Goal: Use online tool/utility: Utilize a website feature to perform a specific function

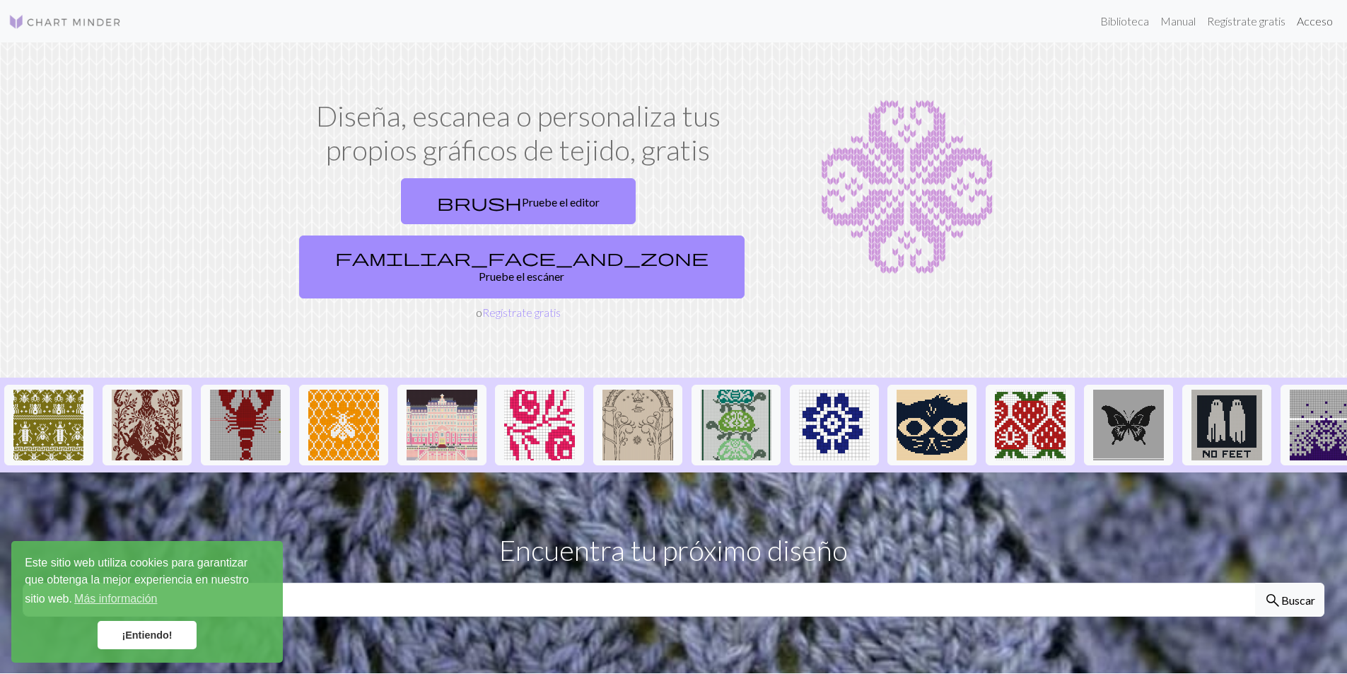
click at [1313, 22] on font "Acceso" at bounding box center [1315, 20] width 36 height 13
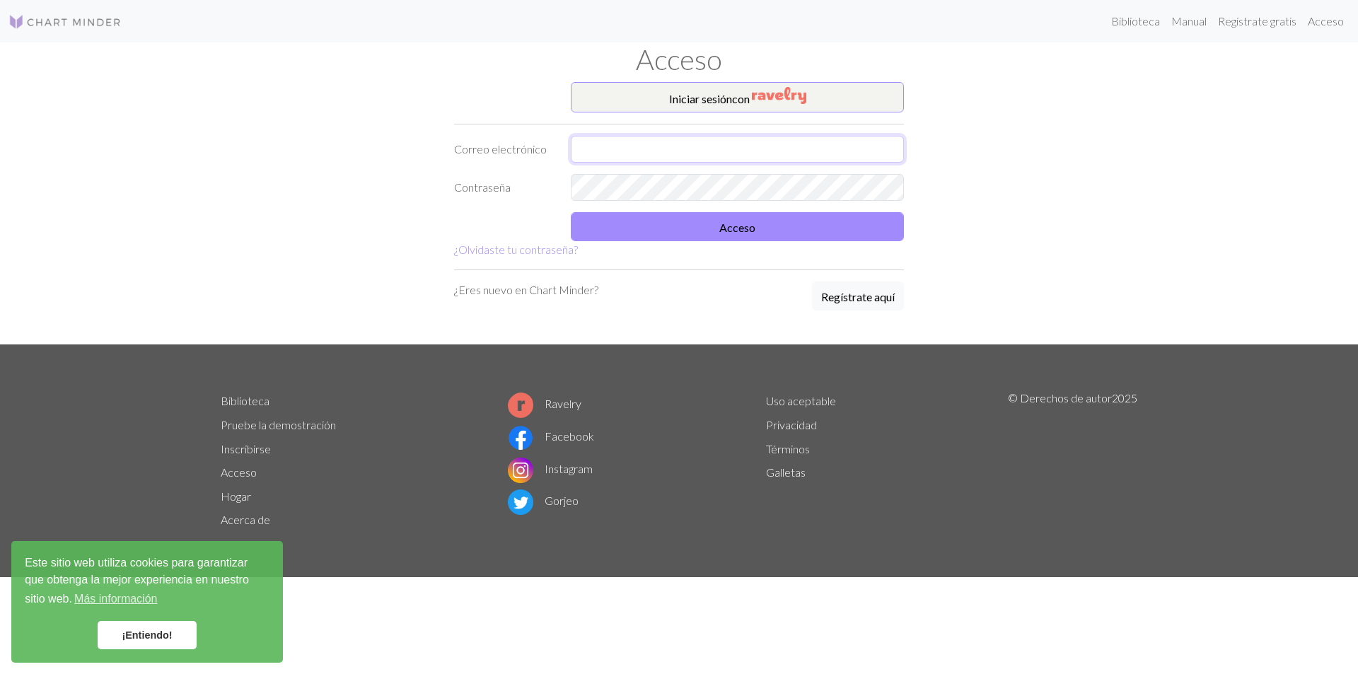
click at [580, 154] on input "text" at bounding box center [737, 149] width 333 height 27
type input "alanquispe083@gmail.com"
click at [737, 233] on font "Acceso" at bounding box center [737, 227] width 36 height 13
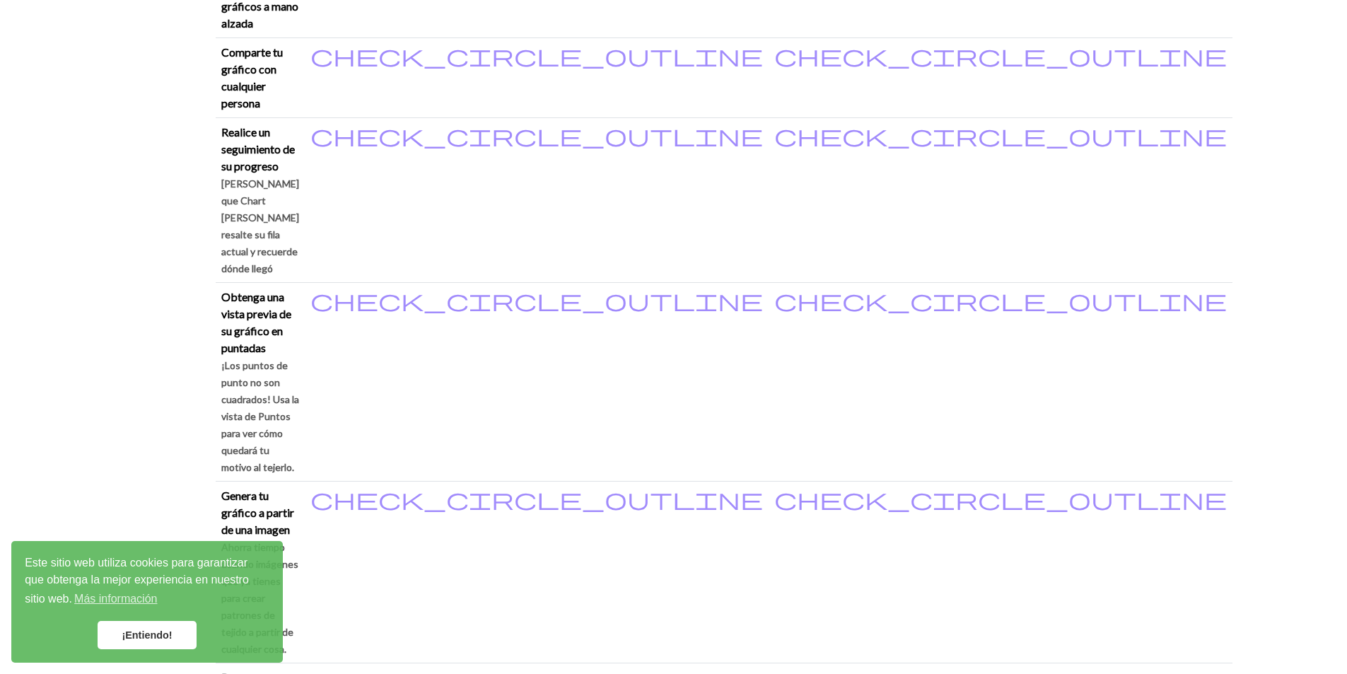
scroll to position [566, 0]
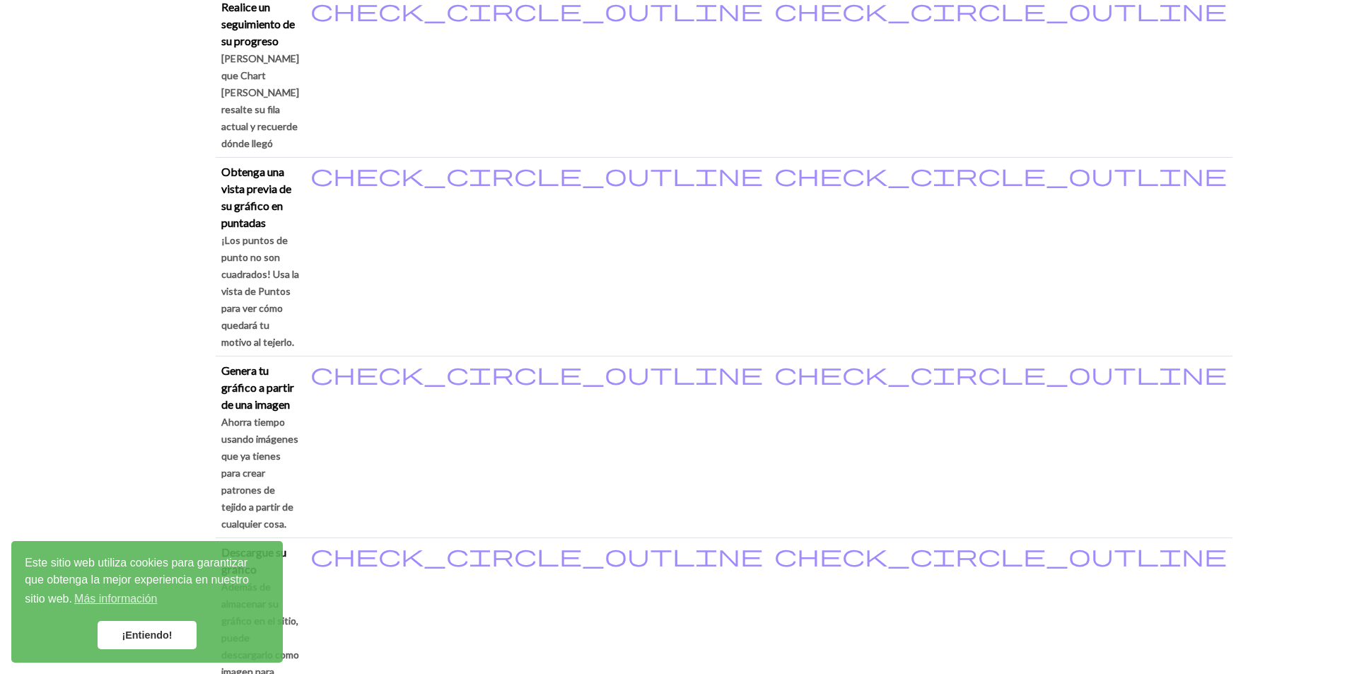
click at [160, 636] on font "¡Entiendo!" at bounding box center [147, 634] width 50 height 11
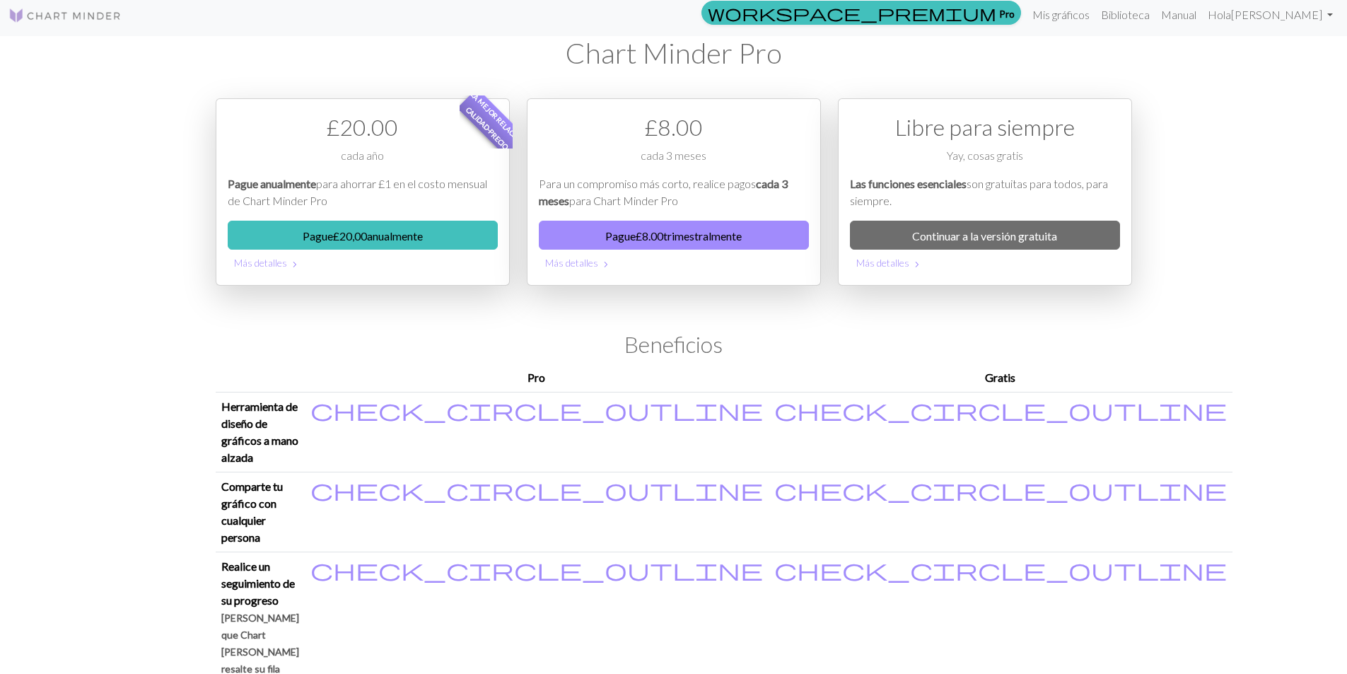
scroll to position [0, 0]
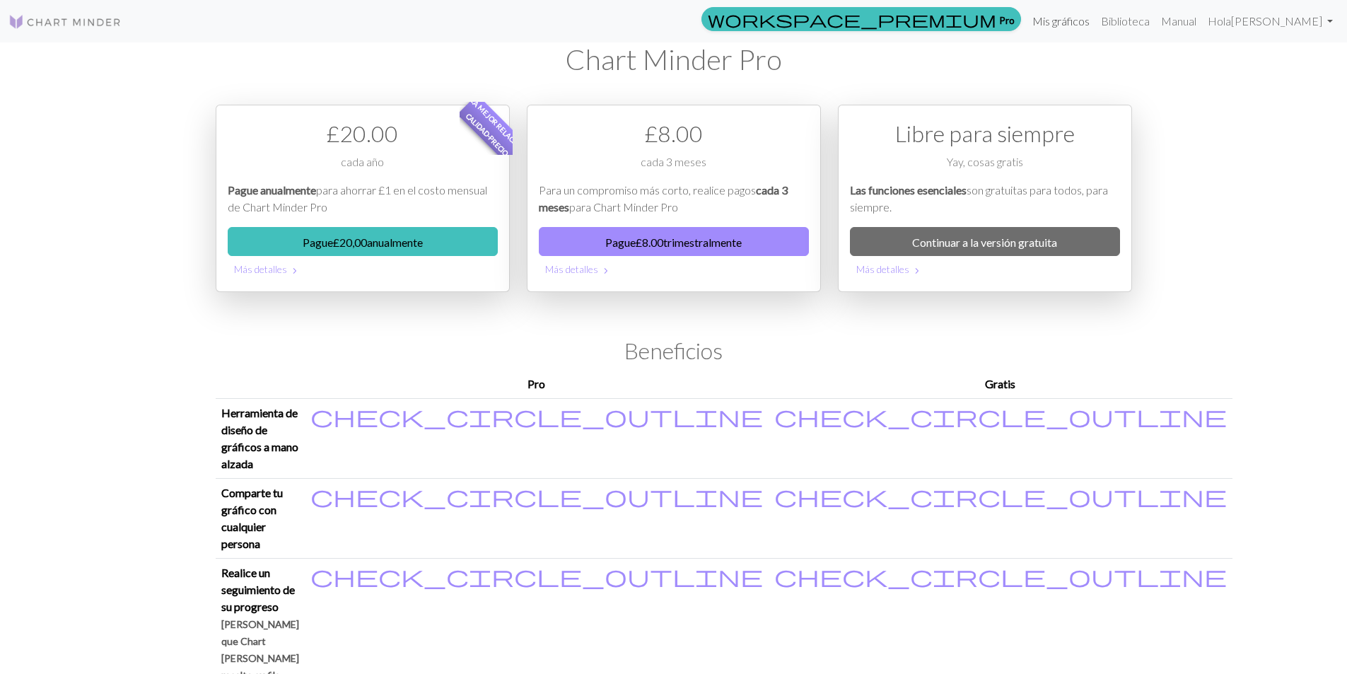
click at [1090, 18] on font "Mis gráficos" at bounding box center [1060, 20] width 57 height 13
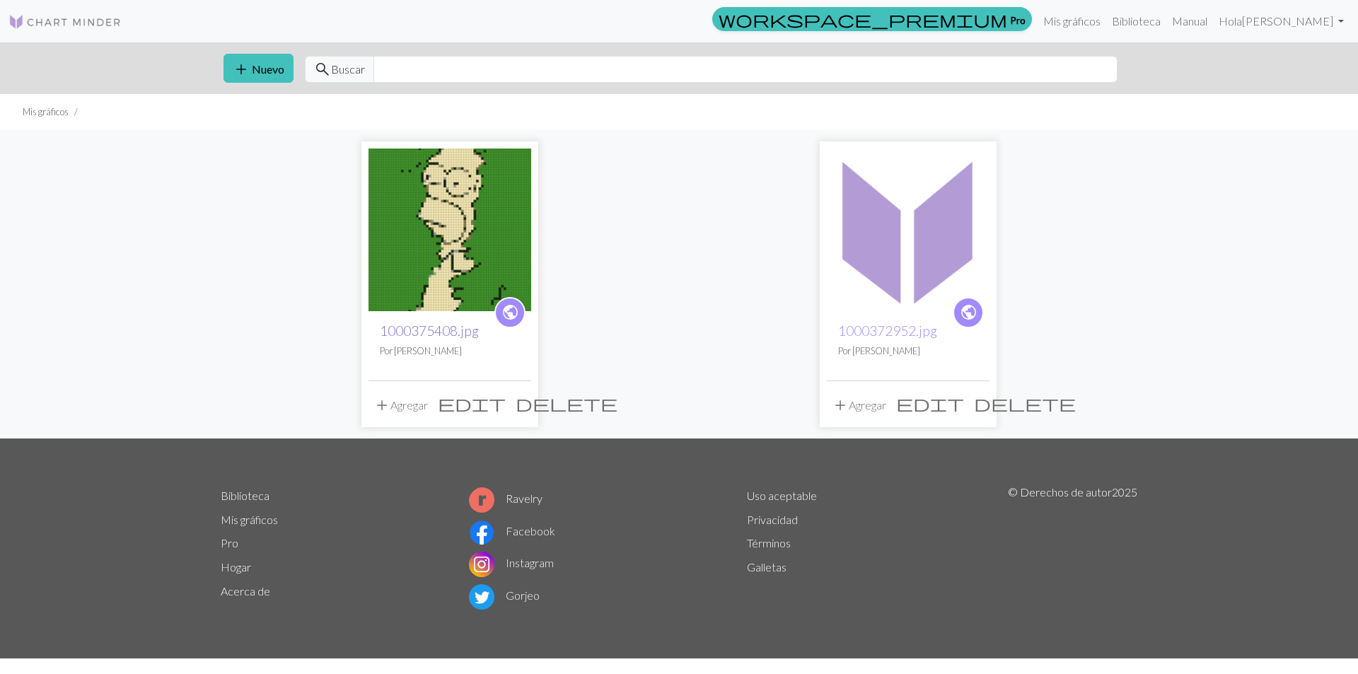
click at [431, 334] on font "1000375408.jpg" at bounding box center [429, 330] width 99 height 16
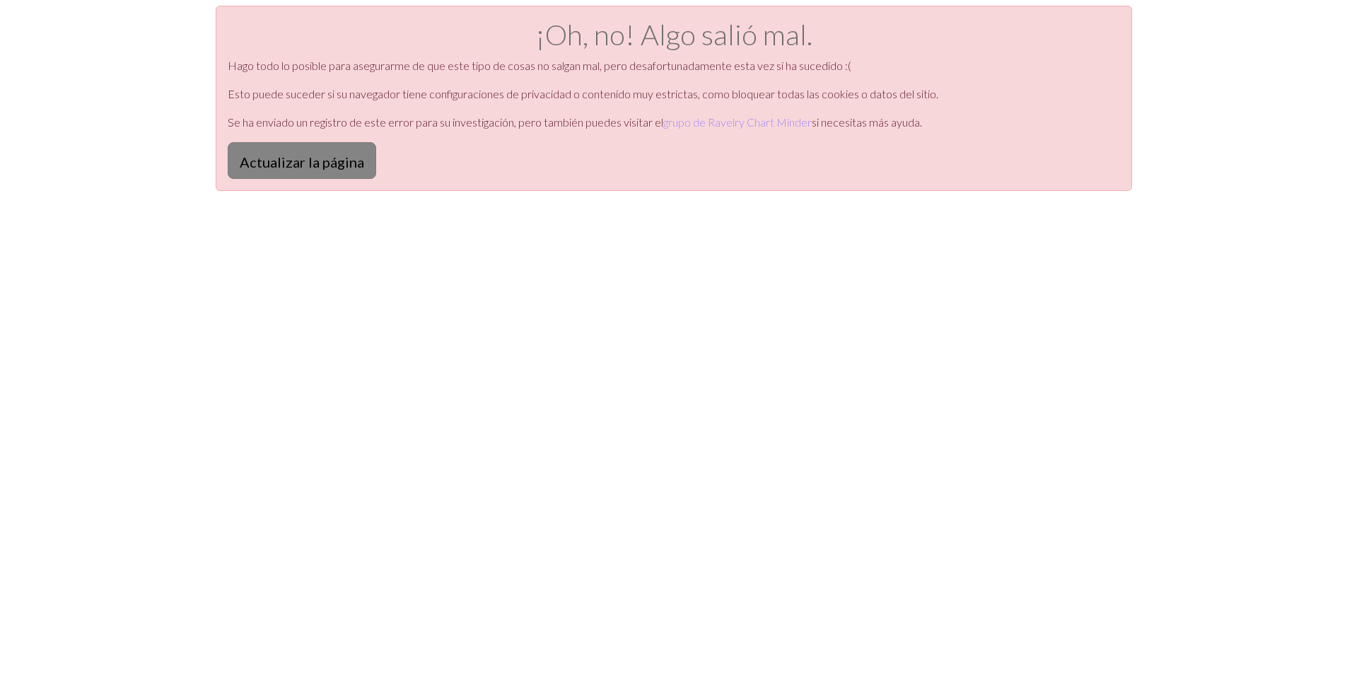
drag, startPoint x: 272, startPoint y: 166, endPoint x: 274, endPoint y: 173, distance: 7.4
click at [274, 173] on button "Actualizar la página" at bounding box center [302, 160] width 149 height 37
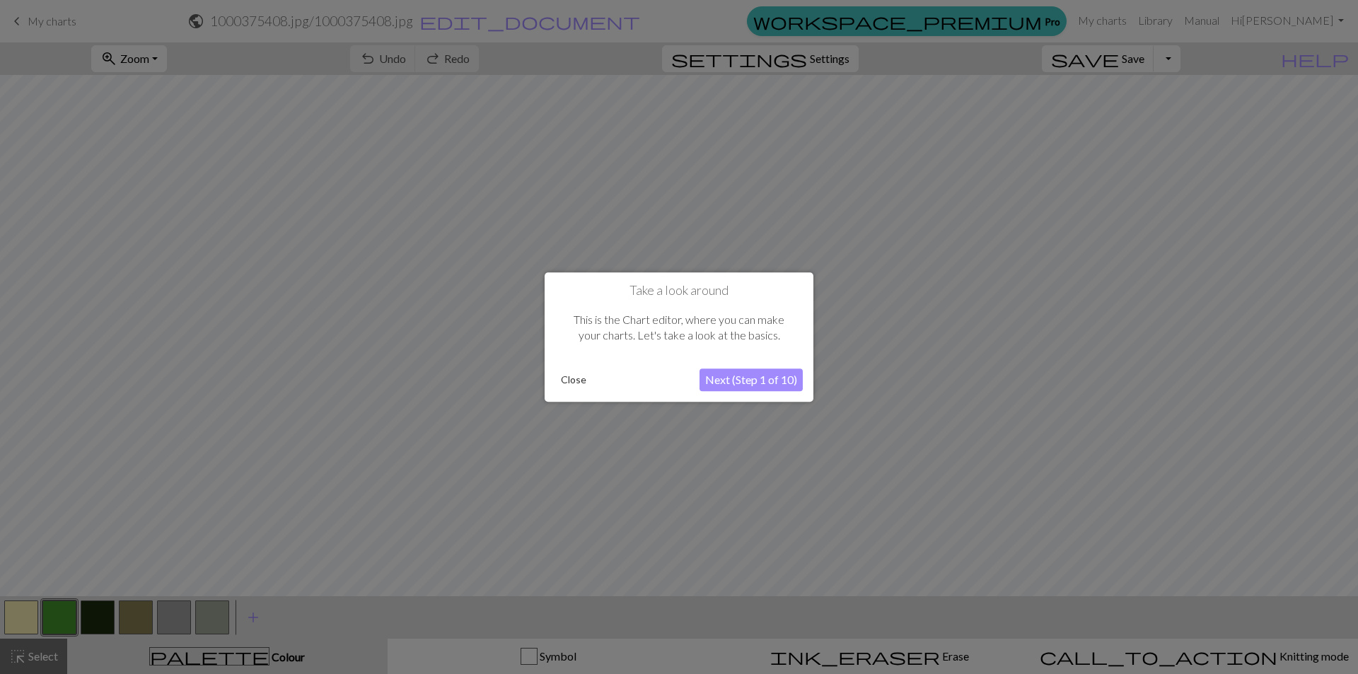
click at [779, 381] on button "Next (Step 1 of 10)" at bounding box center [750, 379] width 103 height 23
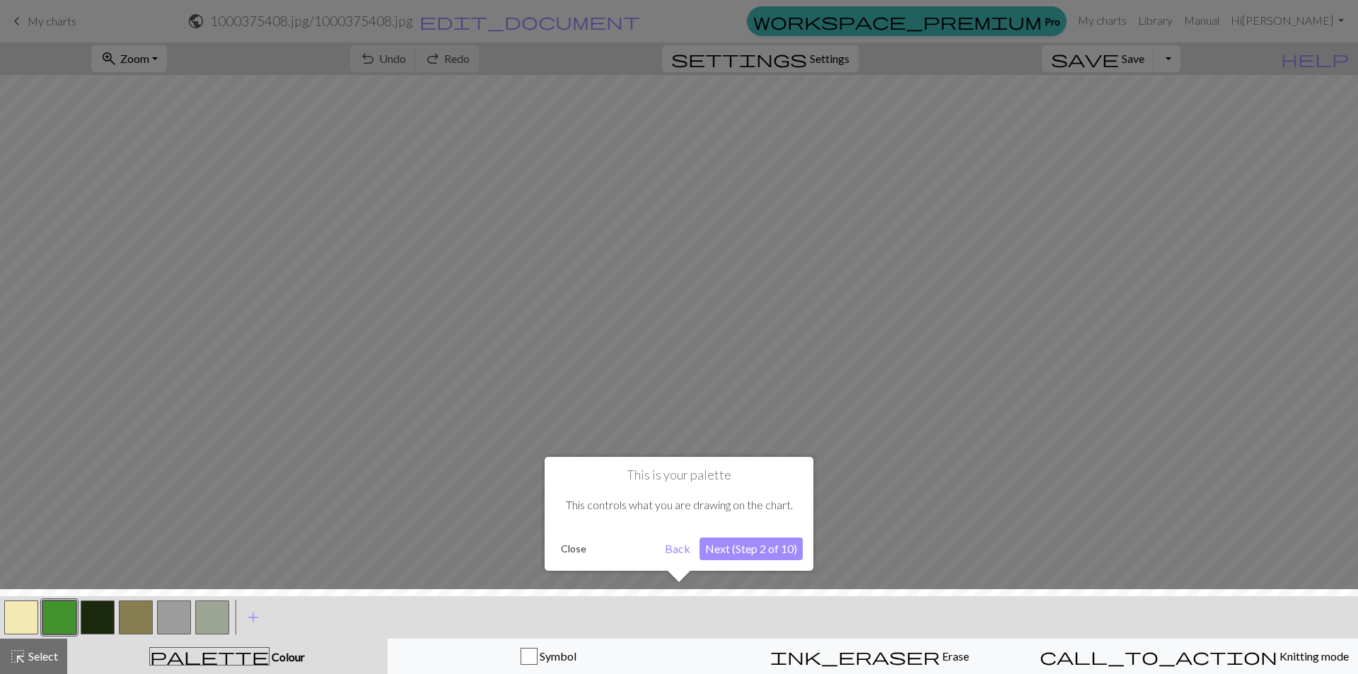
click at [750, 549] on button "Next (Step 2 of 10)" at bounding box center [750, 548] width 103 height 23
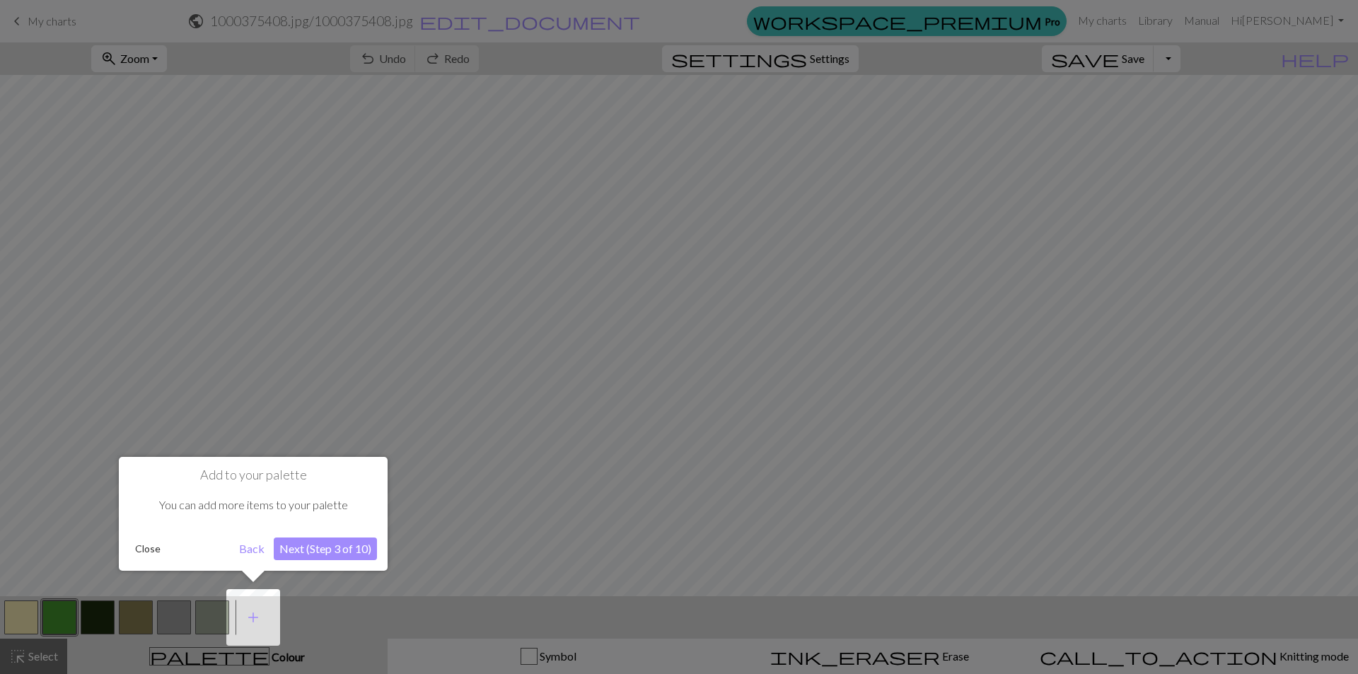
click at [330, 549] on button "Next (Step 3 of 10)" at bounding box center [325, 548] width 103 height 23
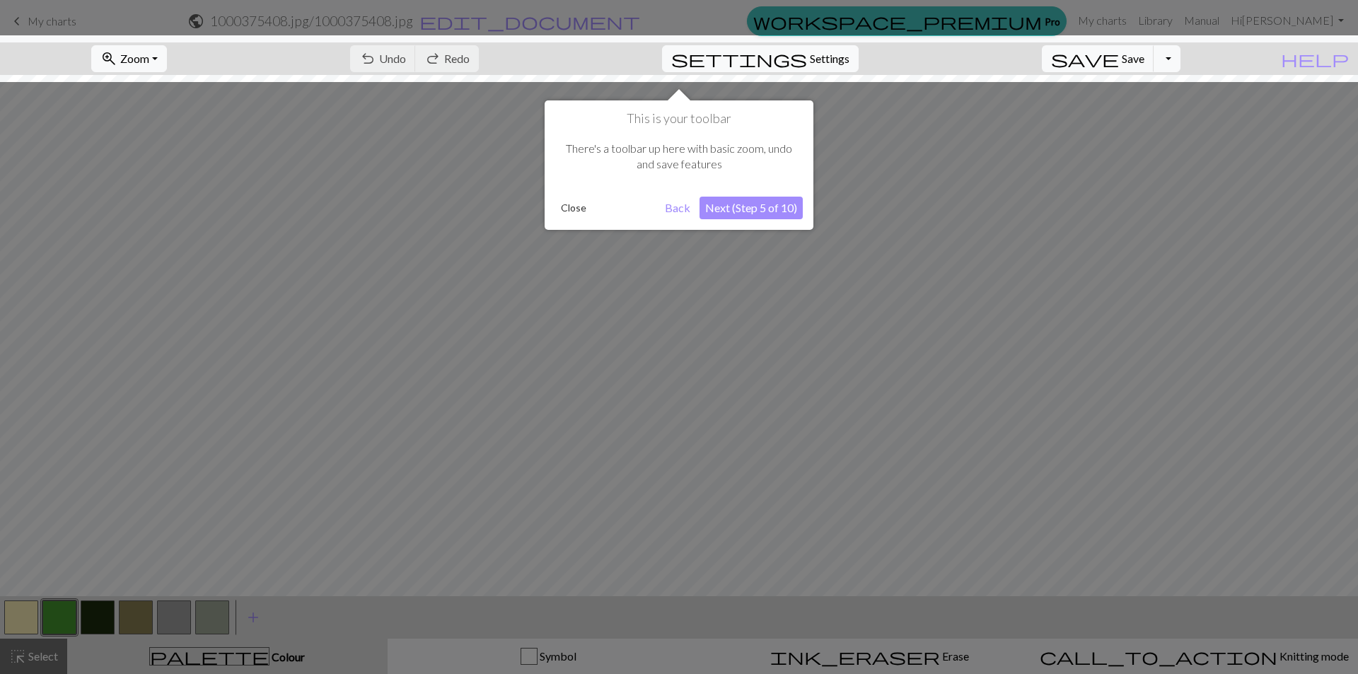
click at [769, 220] on div "This is your toolbar There's a toolbar up here with basic zoom, undo and save f…" at bounding box center [679, 164] width 269 height 129
click at [767, 214] on button "Next (Step 5 of 10)" at bounding box center [750, 208] width 103 height 23
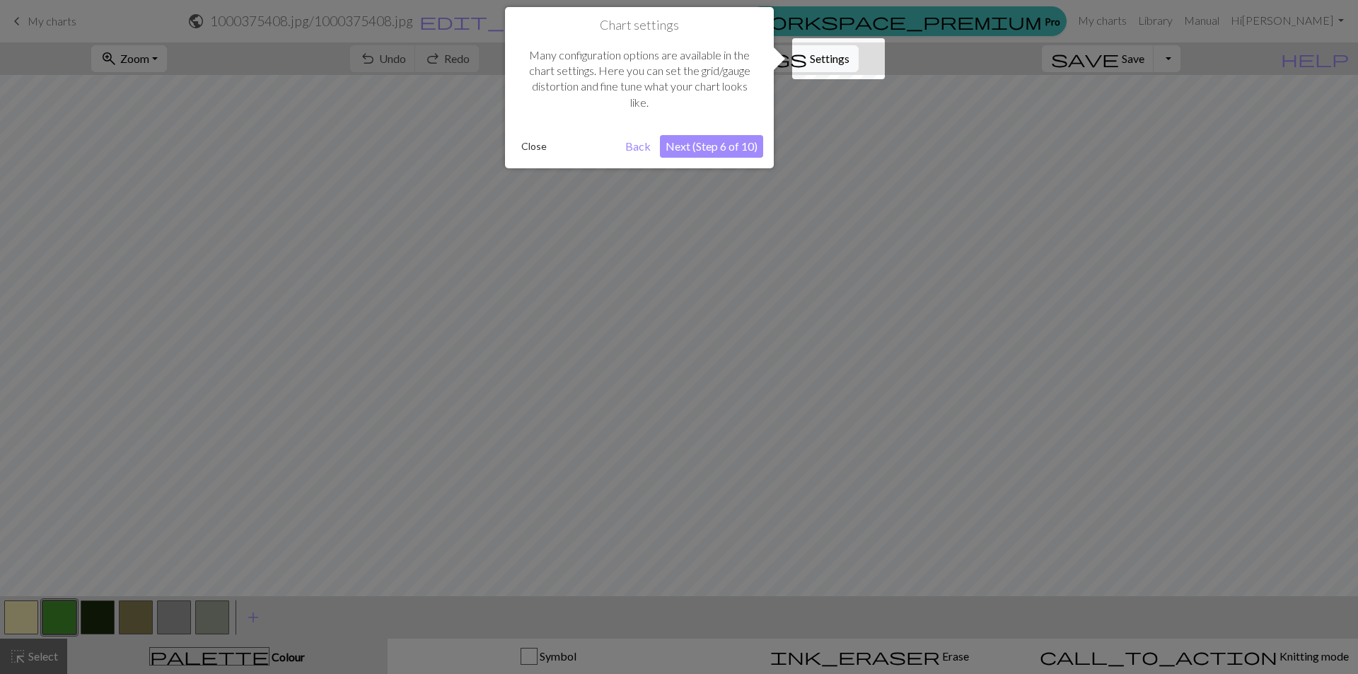
click at [690, 141] on button "Next (Step 6 of 10)" at bounding box center [711, 146] width 103 height 23
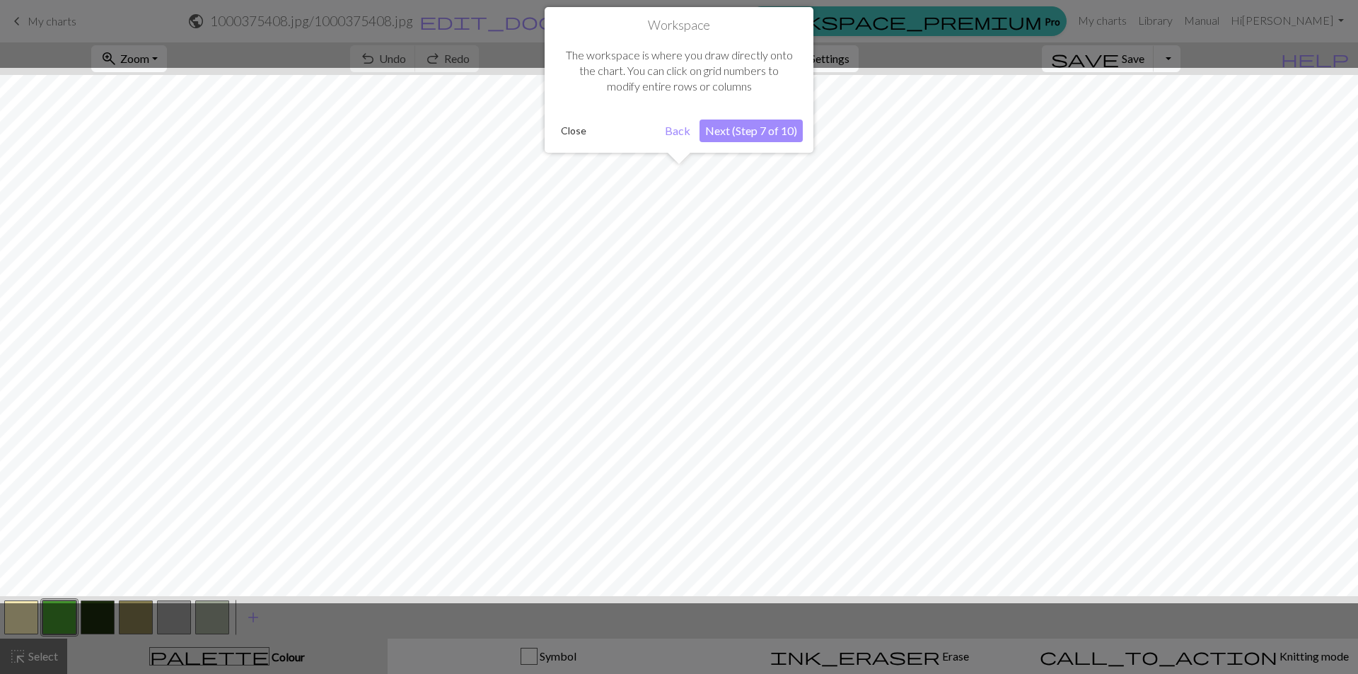
click at [751, 135] on button "Next (Step 7 of 10)" at bounding box center [750, 131] width 103 height 23
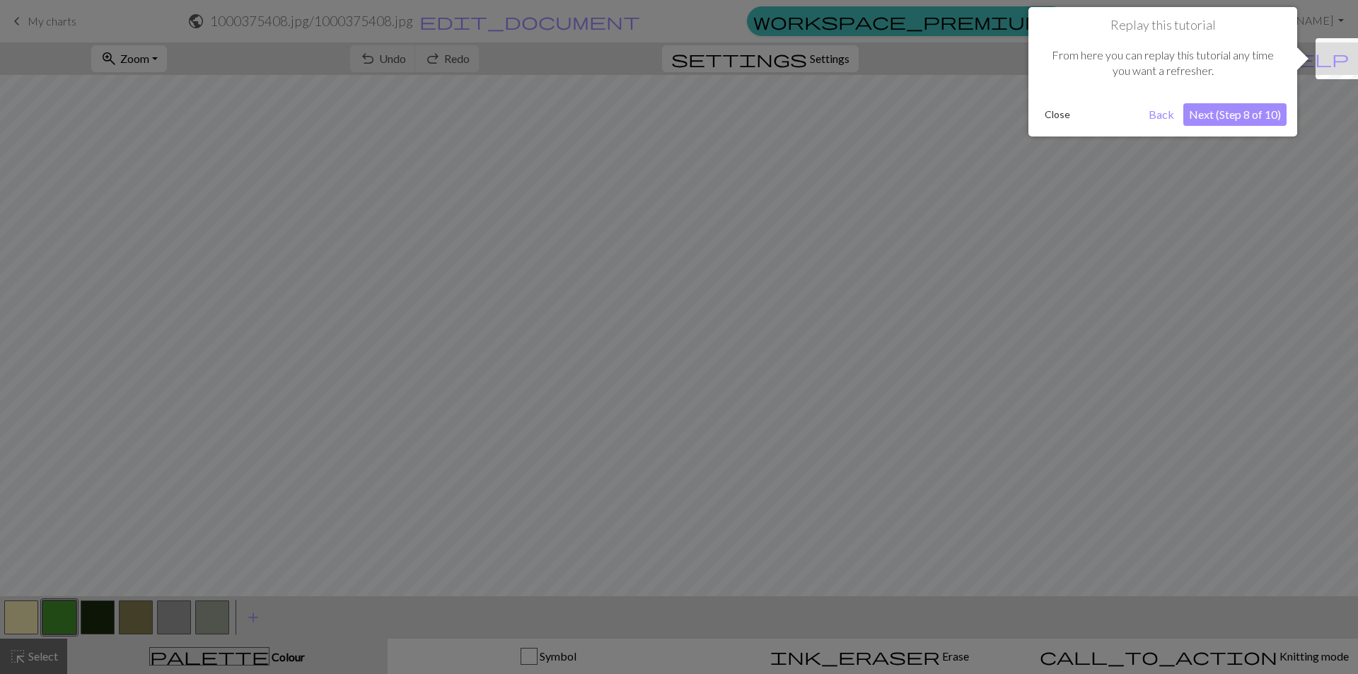
click at [1221, 120] on button "Next (Step 8 of 10)" at bounding box center [1234, 114] width 103 height 23
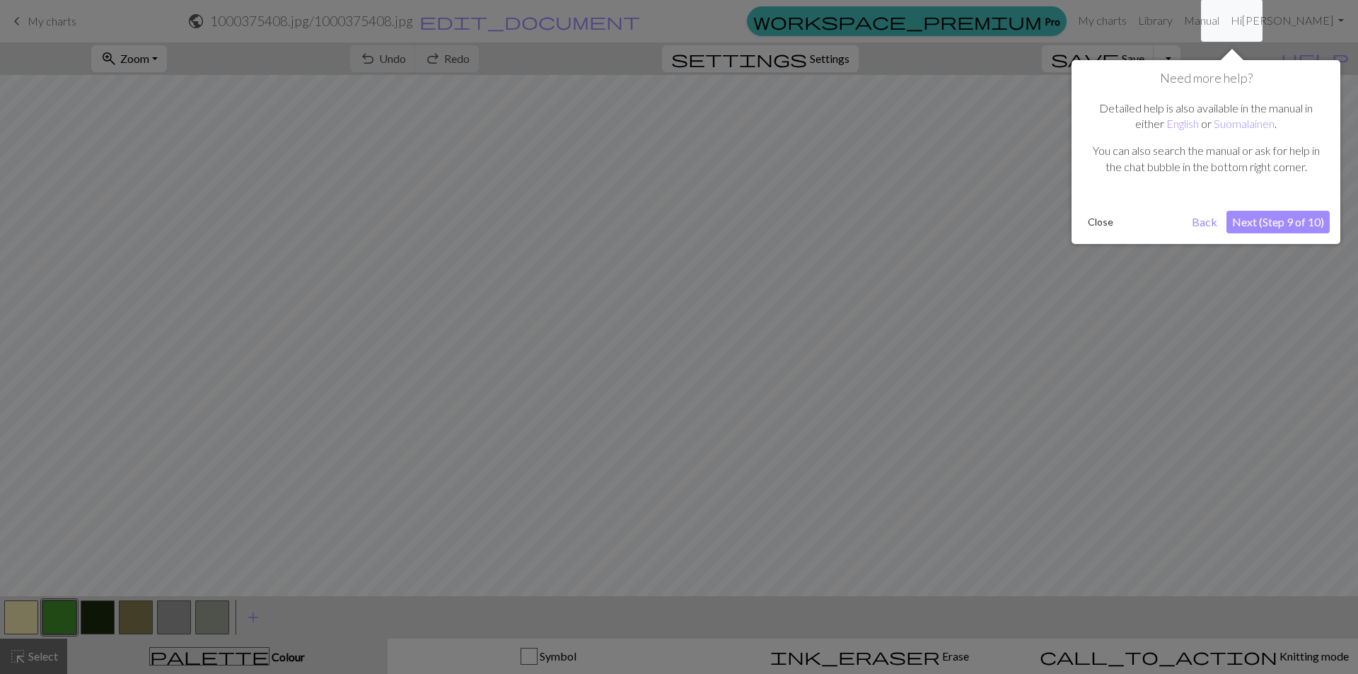
click at [1257, 220] on button "Next (Step 9 of 10)" at bounding box center [1277, 222] width 103 height 23
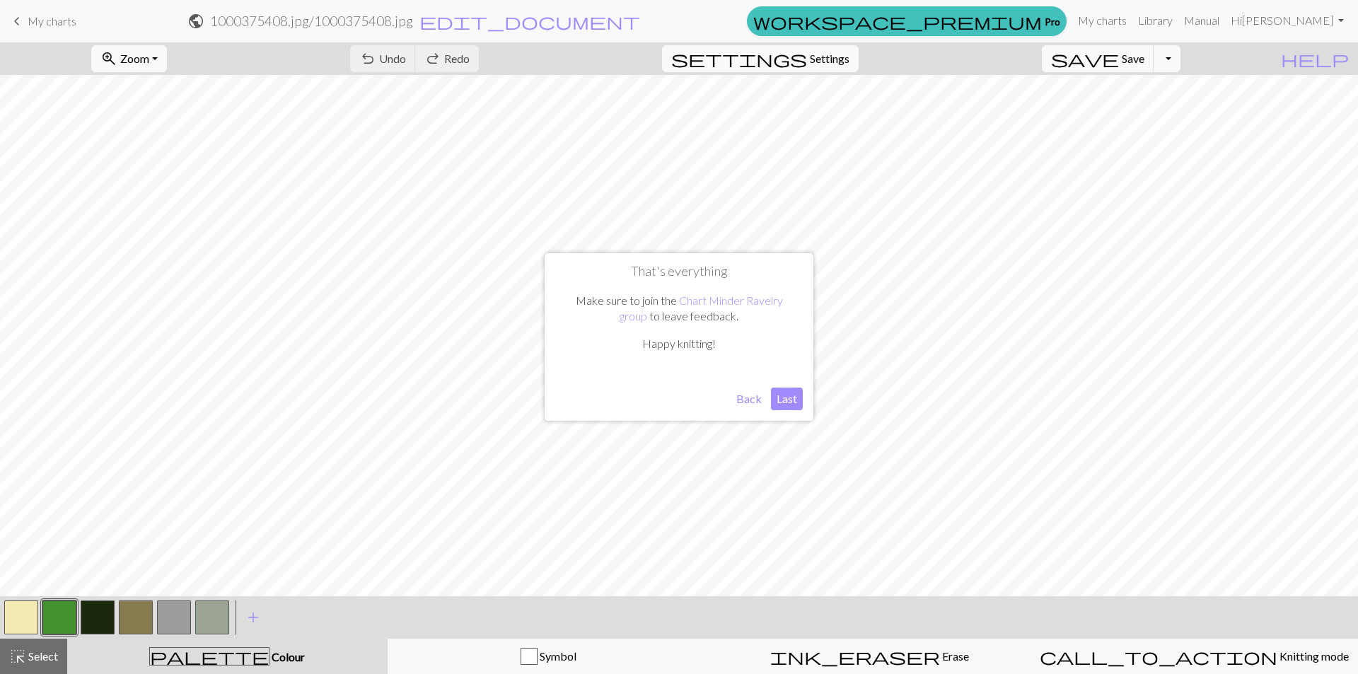
click at [782, 397] on button "Last" at bounding box center [787, 399] width 32 height 23
click at [99, 615] on button "button" at bounding box center [98, 617] width 34 height 34
click at [249, 624] on span "add" at bounding box center [253, 617] width 17 height 20
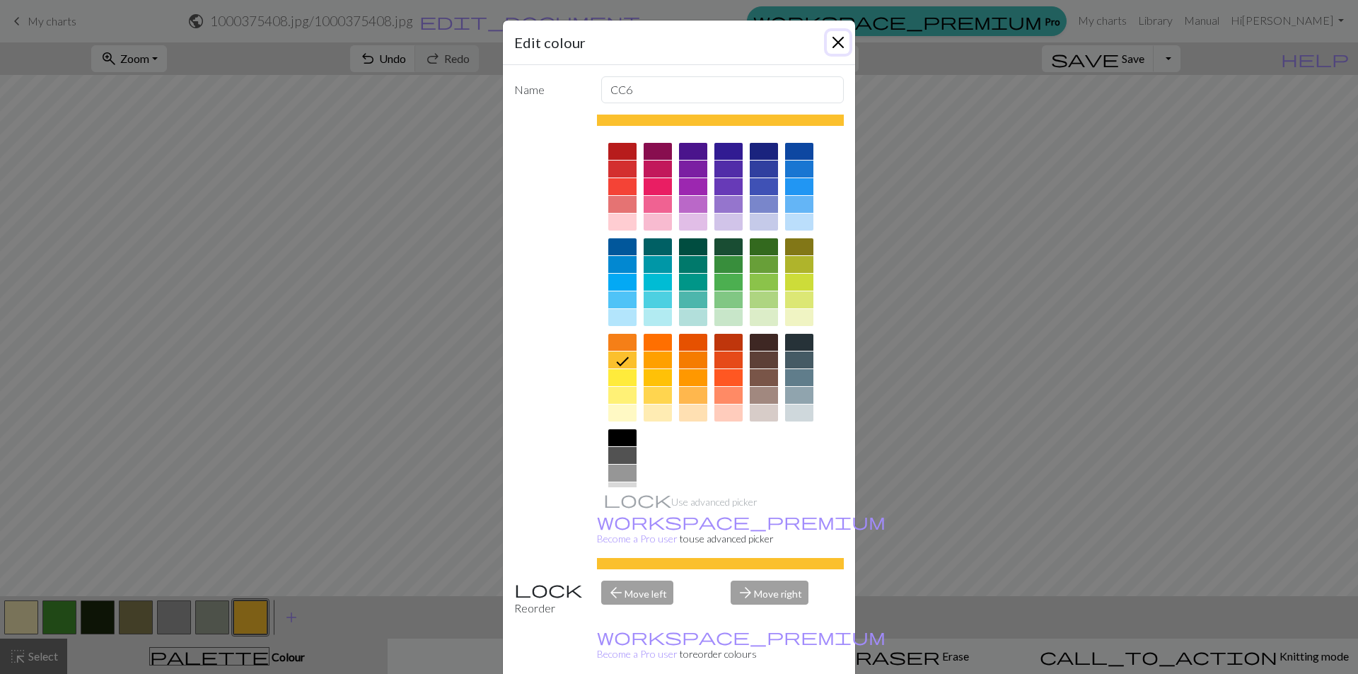
click at [833, 40] on button "Close" at bounding box center [838, 42] width 23 height 23
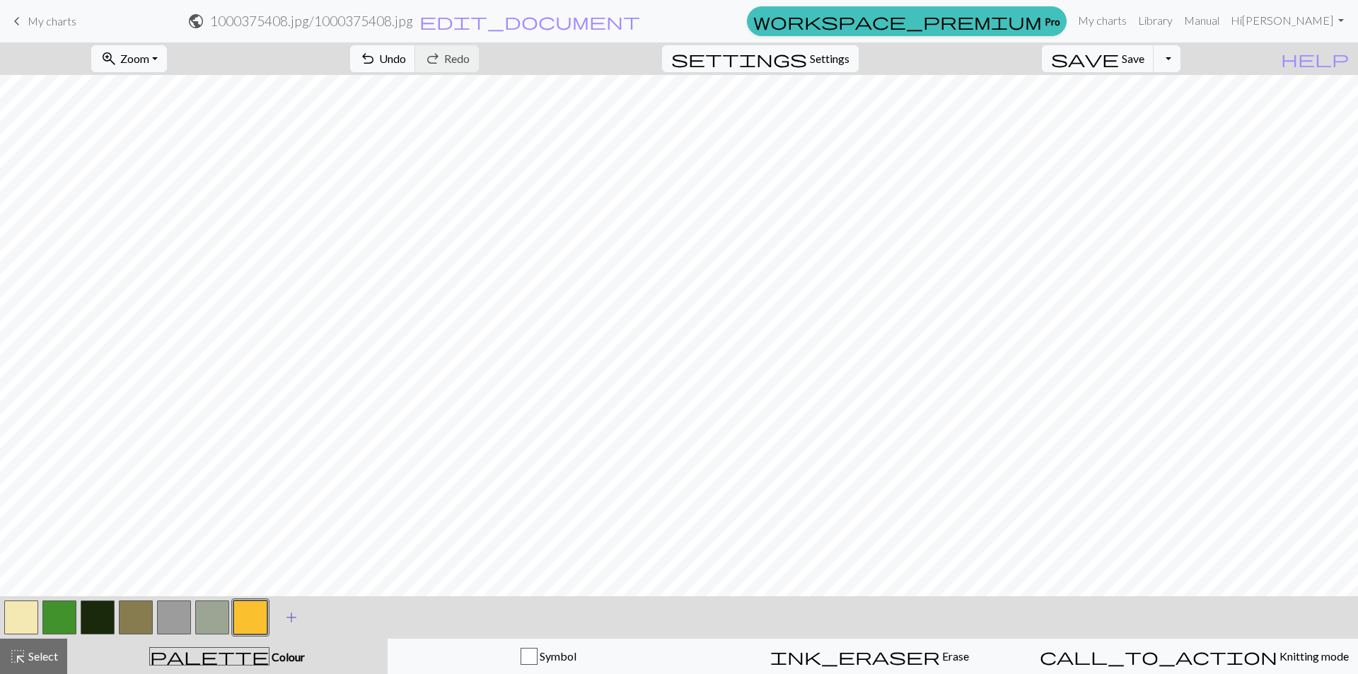
click at [286, 617] on span "add" at bounding box center [291, 617] width 17 height 20
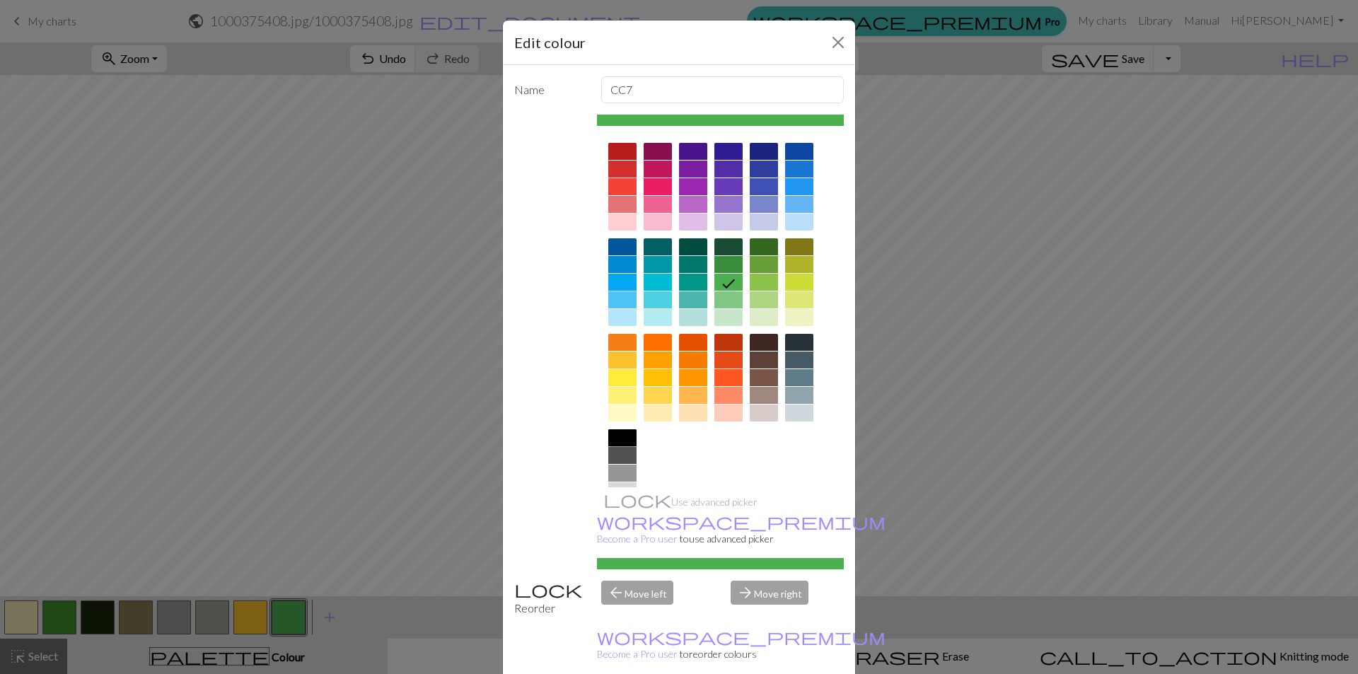
click at [610, 434] on div at bounding box center [622, 437] width 28 height 17
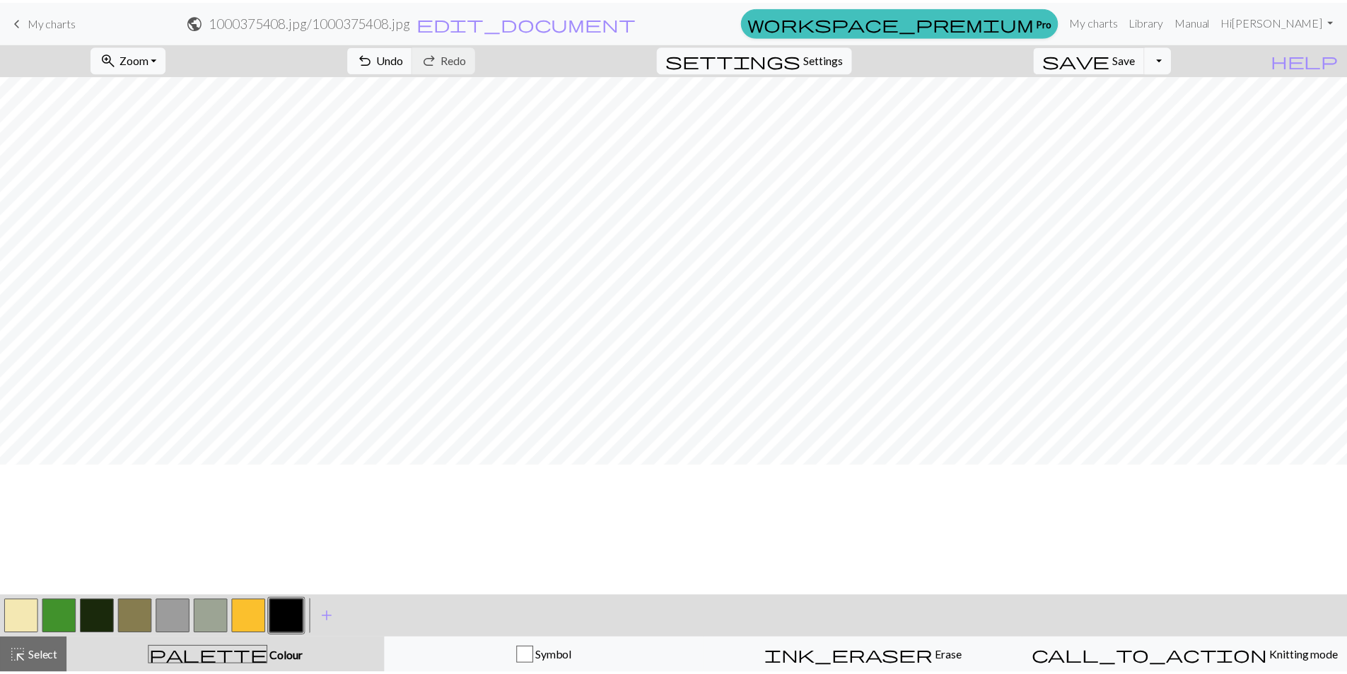
scroll to position [0, 0]
